Goal: Task Accomplishment & Management: Manage account settings

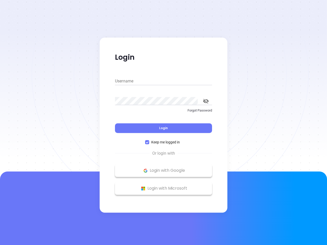
click at [163, 122] on div "Login" at bounding box center [163, 125] width 97 height 16
click at [163, 81] on input "Username" at bounding box center [163, 81] width 97 height 8
click at [206, 101] on icon "toggle password visibility" at bounding box center [206, 101] width 6 height 5
click at [163, 128] on span "Login" at bounding box center [163, 128] width 9 height 4
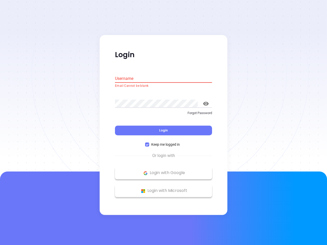
click at [163, 142] on span "Keep me logged in" at bounding box center [165, 145] width 33 height 6
click at [149, 143] on input "Keep me logged in" at bounding box center [147, 145] width 4 height 4
checkbox input "false"
click at [163, 170] on p "Login with Google" at bounding box center [163, 173] width 92 height 8
click at [163, 188] on p "Login with Microsoft" at bounding box center [163, 191] width 92 height 8
